Goal: Transaction & Acquisition: Purchase product/service

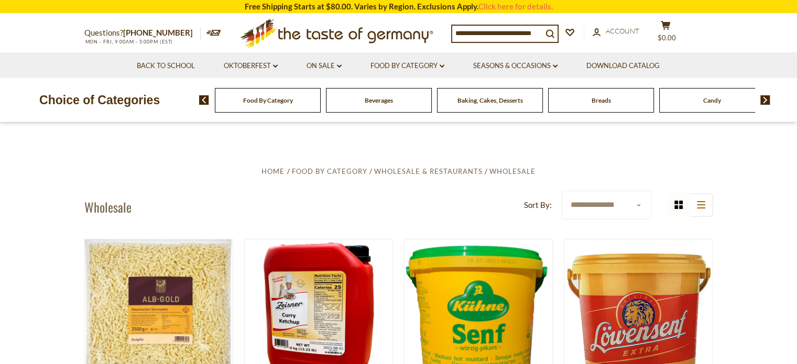
click at [301, 105] on div "Food By Category" at bounding box center [268, 100] width 106 height 25
click at [320, 107] on div "Candy" at bounding box center [268, 100] width 106 height 25
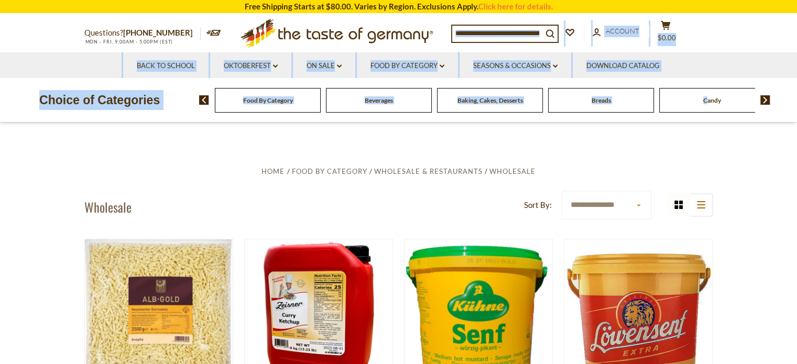
drag, startPoint x: 706, startPoint y: 107, endPoint x: 524, endPoint y: 20, distance: 202.2
click at [524, 20] on header "Free Shipping Starts at $80.00. Varies by Region. Exclusions Apply. Click here …" at bounding box center [398, 61] width 797 height 123
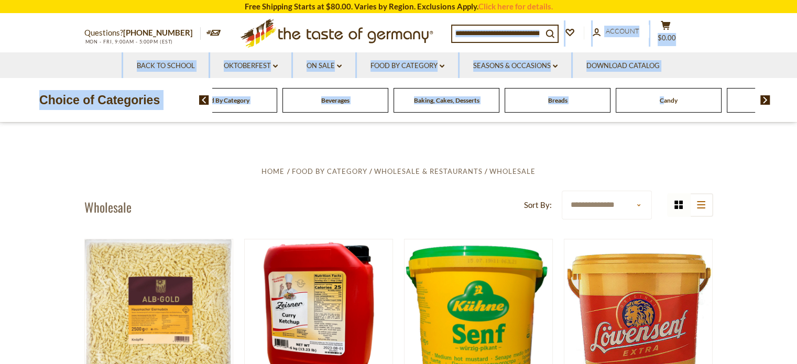
click at [534, 33] on input at bounding box center [497, 33] width 90 height 15
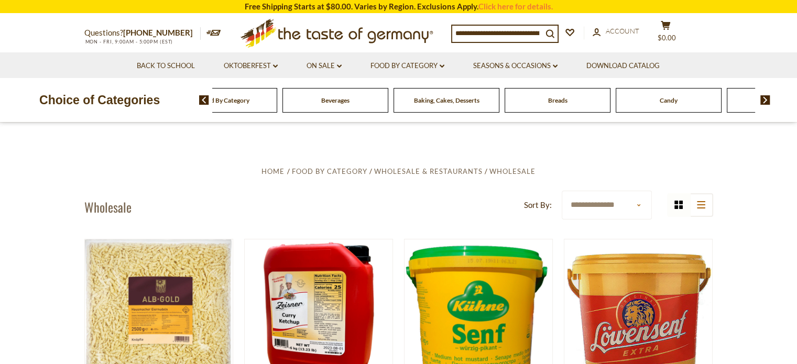
click at [540, 31] on input at bounding box center [497, 33] width 90 height 15
click at [515, 33] on input at bounding box center [497, 33] width 90 height 15
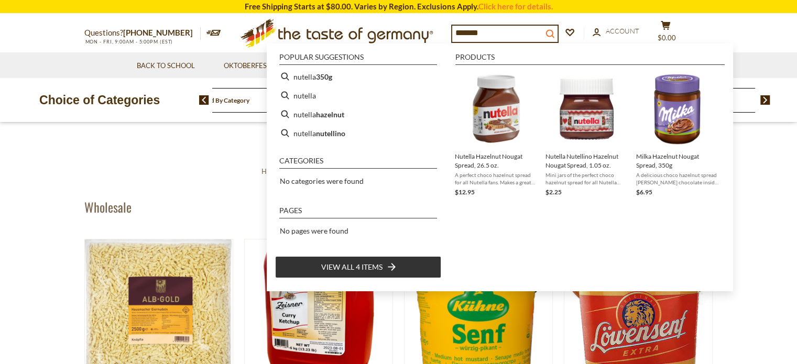
type input "*******"
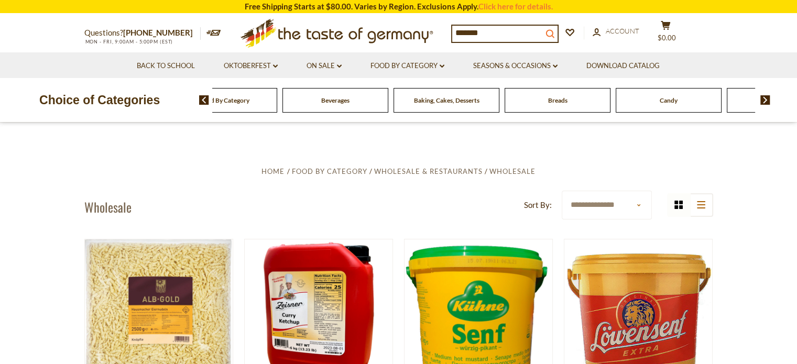
click at [552, 29] on icon "search_icon" at bounding box center [549, 33] width 9 height 9
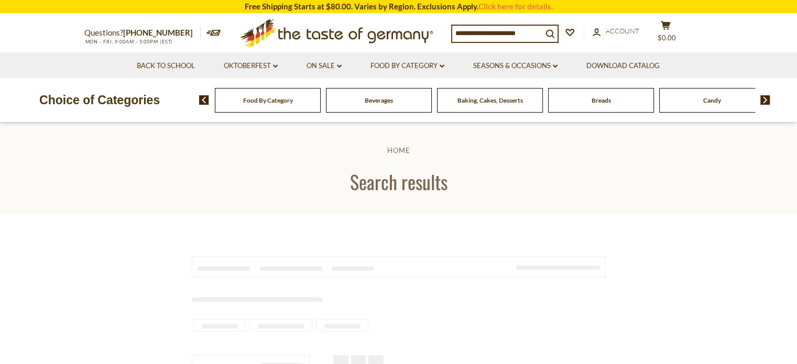
type input "*******"
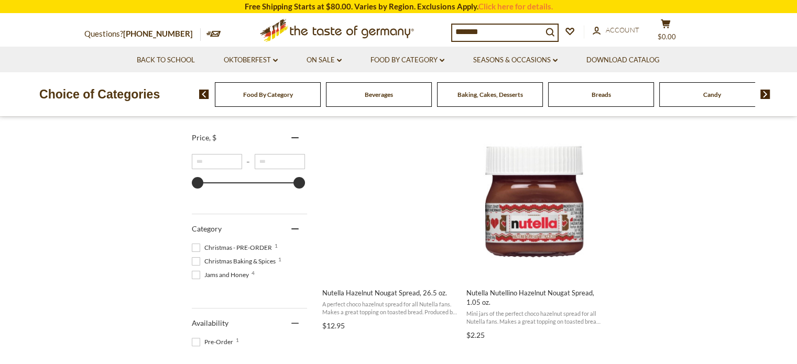
scroll to position [195, 0]
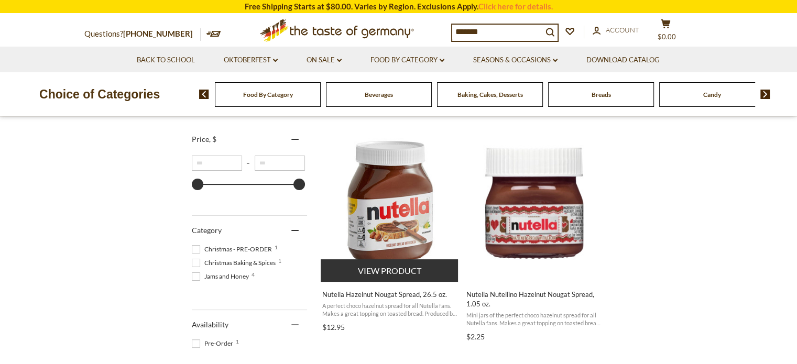
click at [413, 216] on img "Nutella Hazelnut Nougat Spread, 26.5 oz." at bounding box center [389, 203] width 139 height 139
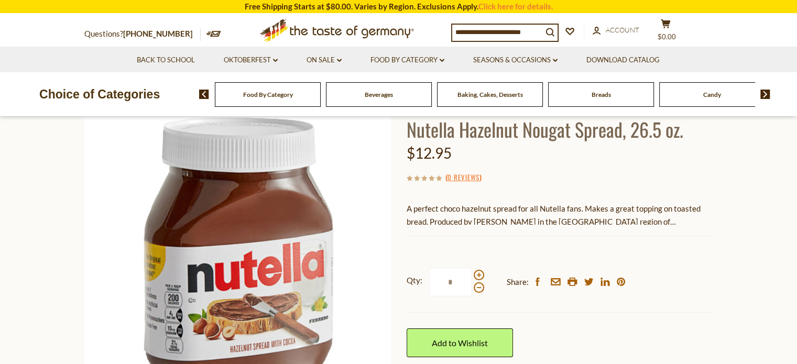
scroll to position [70, 0]
